Goal: Obtain resource: Obtain resource

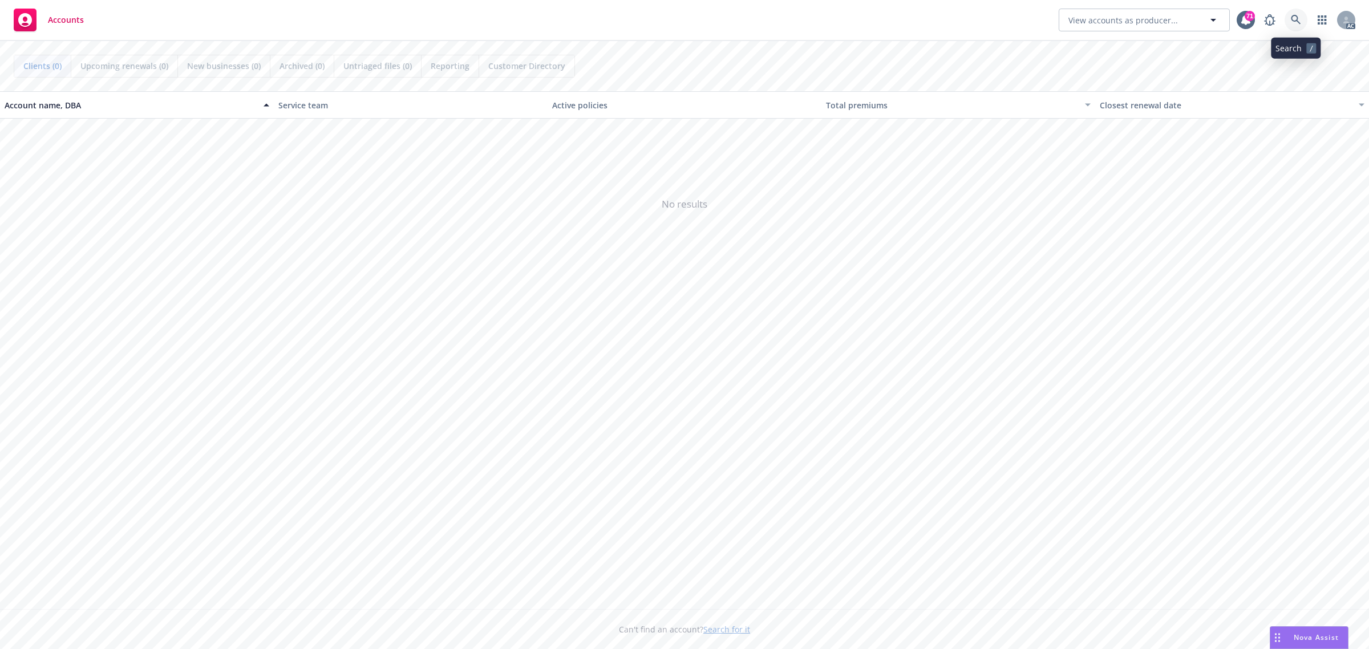
click at [1293, 23] on icon at bounding box center [1295, 20] width 10 height 10
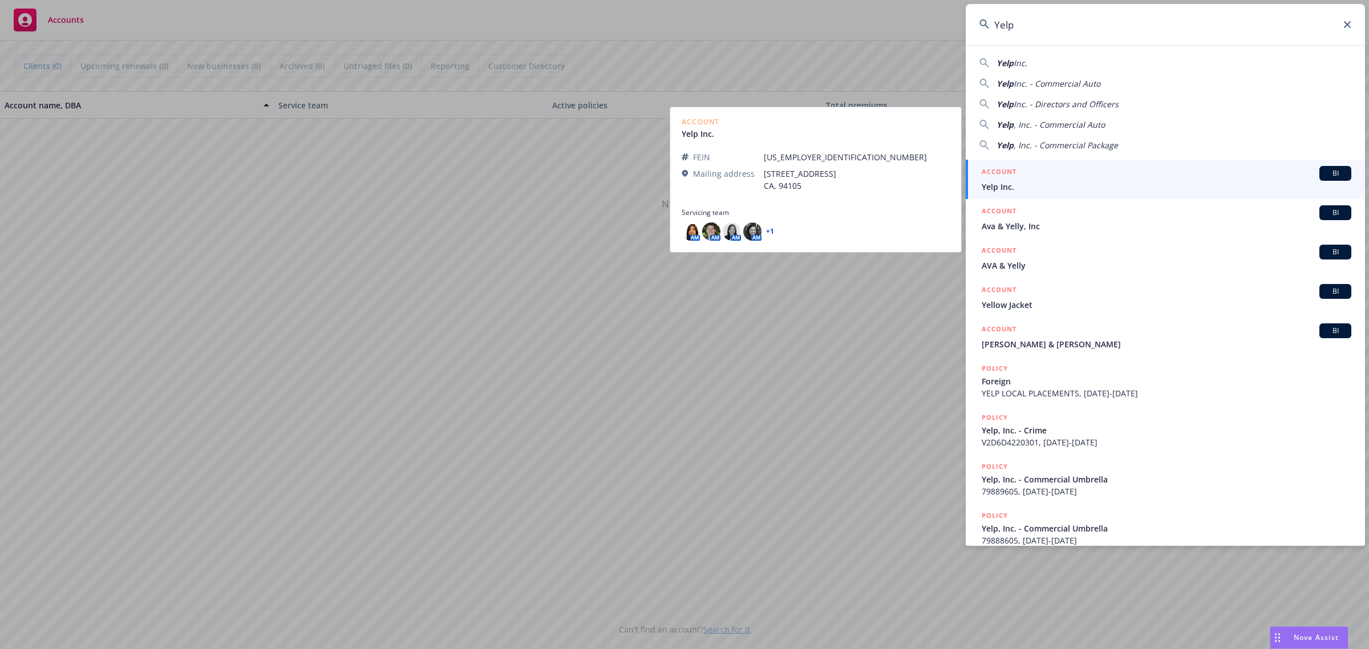
type input "Yelp"
click at [1102, 173] on div "ACCOUNT BI" at bounding box center [1165, 173] width 369 height 15
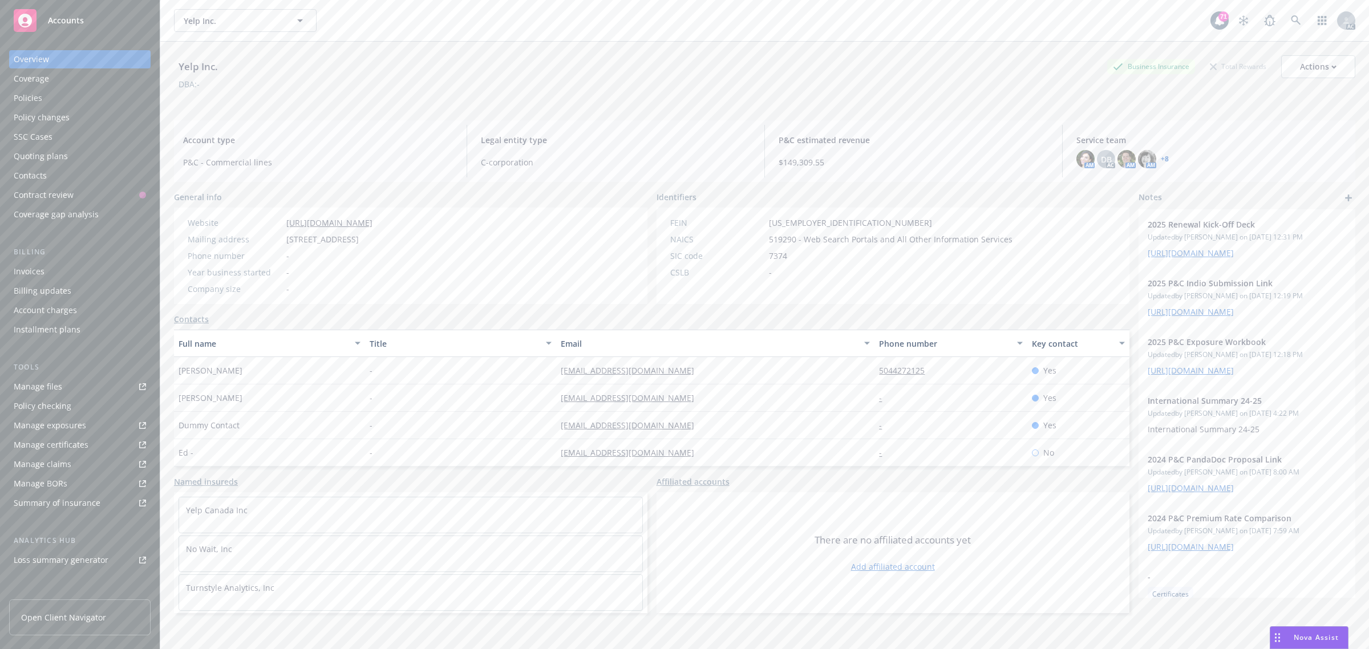
click at [54, 381] on div "Manage files" at bounding box center [38, 386] width 48 height 18
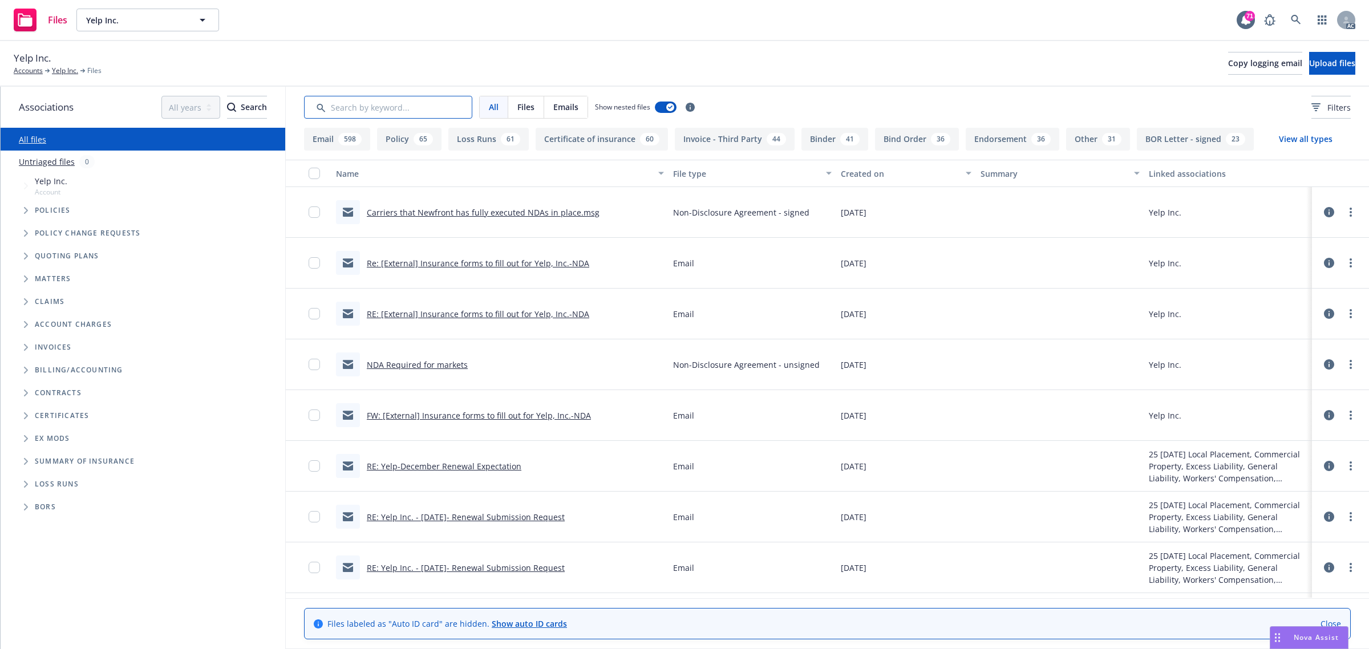
click at [408, 107] on input "Search by keyword..." at bounding box center [388, 107] width 168 height 23
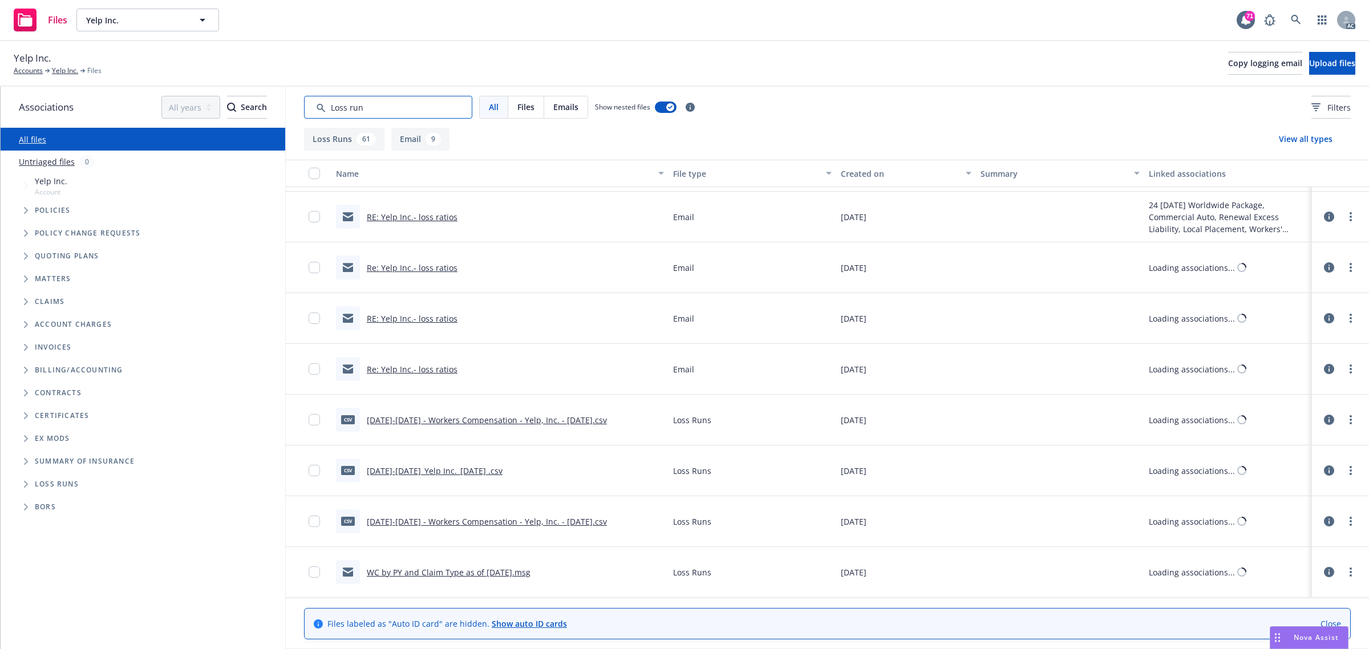
scroll to position [3109, 0]
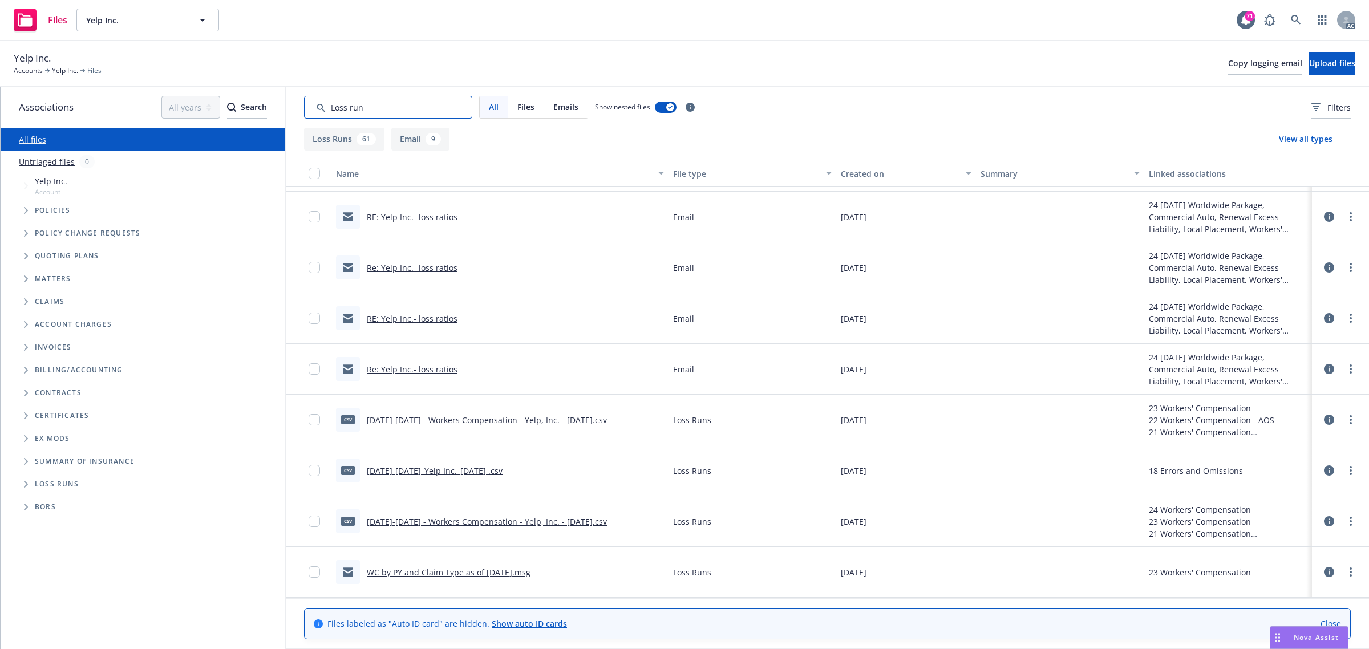
type input "Loss run"
click at [405, 522] on link "2015-2024 - Workers Compensation - Yelp, Inc. - 7-5-2025.csv" at bounding box center [487, 521] width 240 height 11
